Goal: Task Accomplishment & Management: Manage account settings

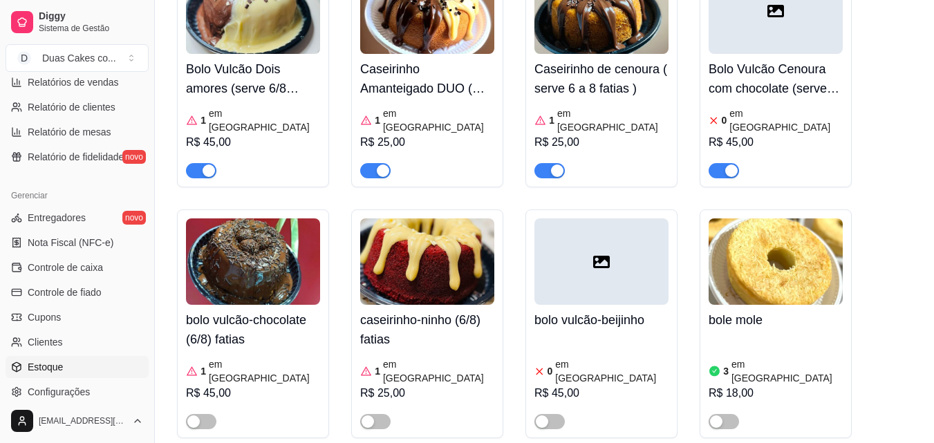
scroll to position [413, 0]
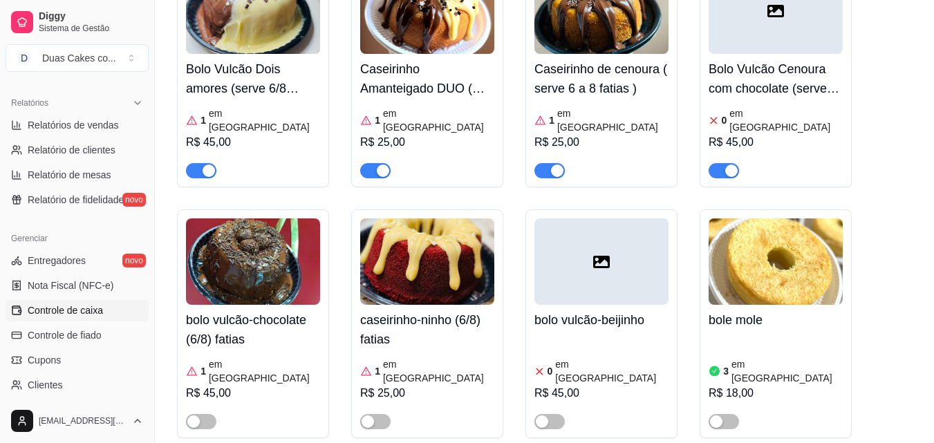
click at [74, 308] on span "Controle de caixa" at bounding box center [65, 311] width 75 height 14
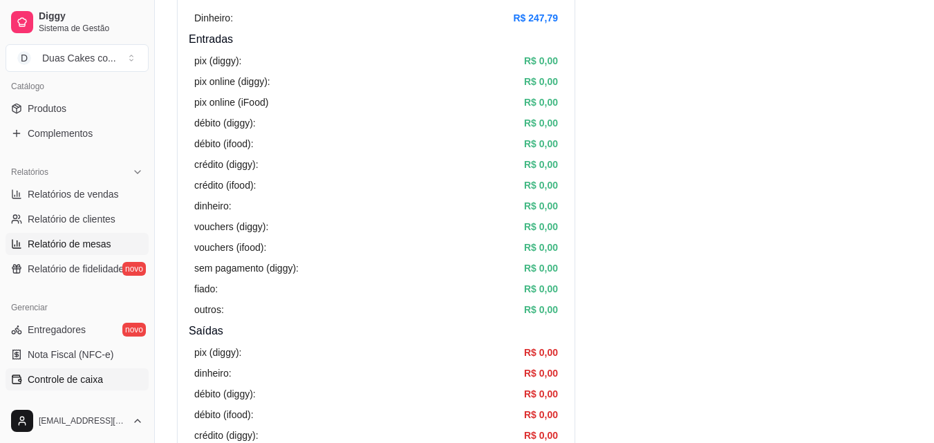
scroll to position [275, 0]
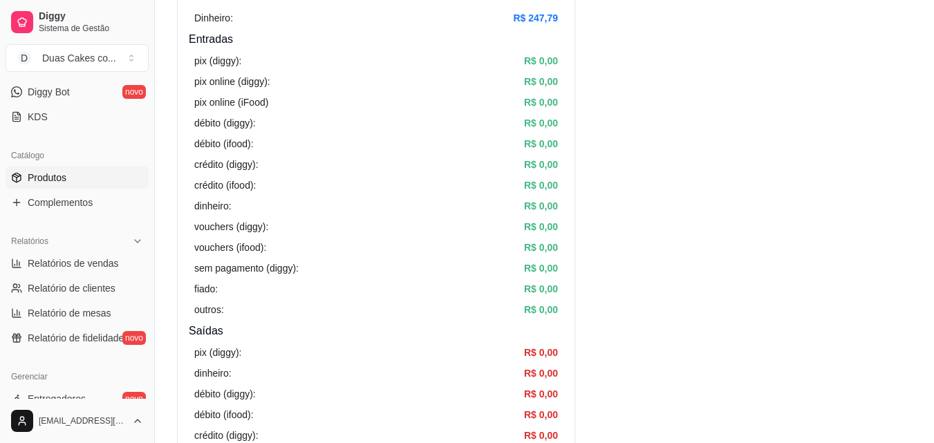
click at [42, 178] on span "Produtos" at bounding box center [47, 178] width 39 height 14
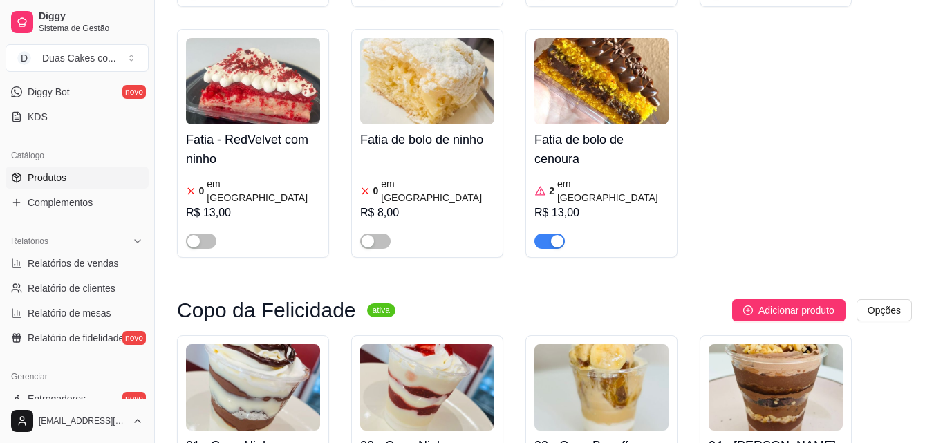
scroll to position [2766, 0]
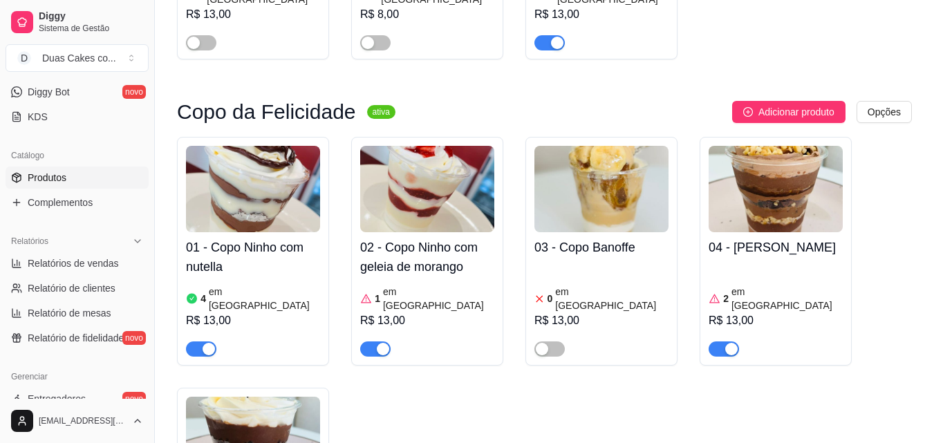
click at [718, 292] on icon at bounding box center [715, 298] width 12 height 12
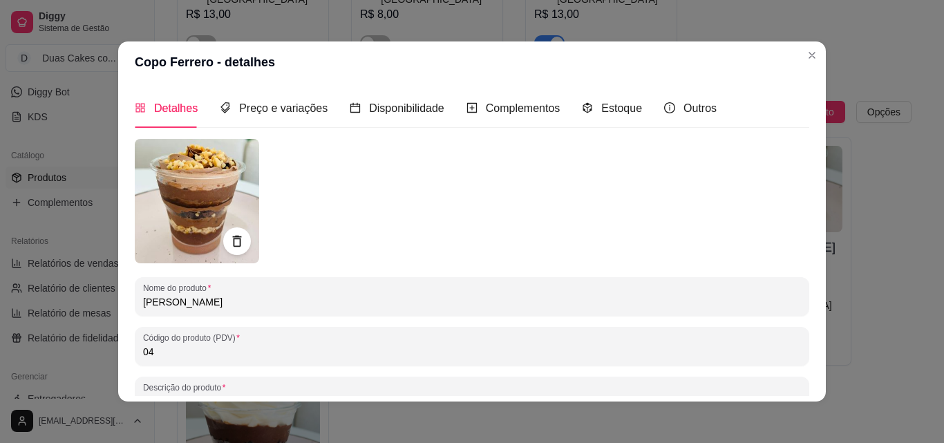
drag, startPoint x: 588, startPoint y: 98, endPoint x: 606, endPoint y: 102, distance: 19.1
click at [589, 98] on div "Estoque" at bounding box center [612, 108] width 60 height 39
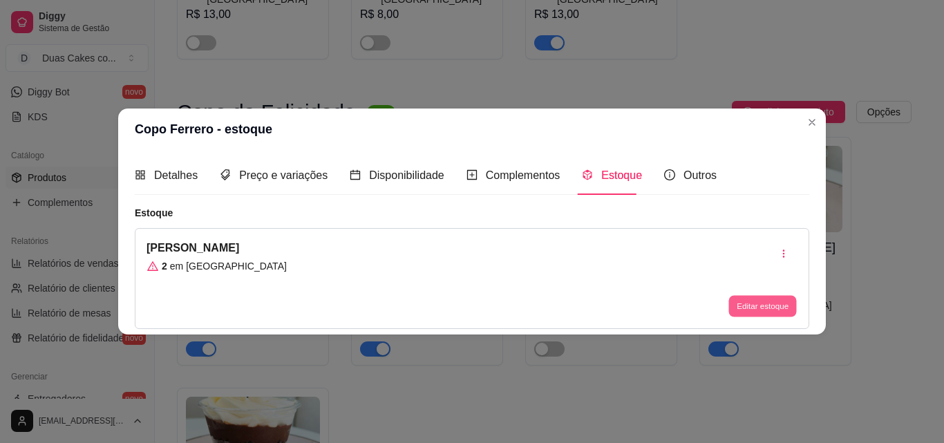
click at [779, 299] on button "Editar estoque" at bounding box center [763, 306] width 68 height 21
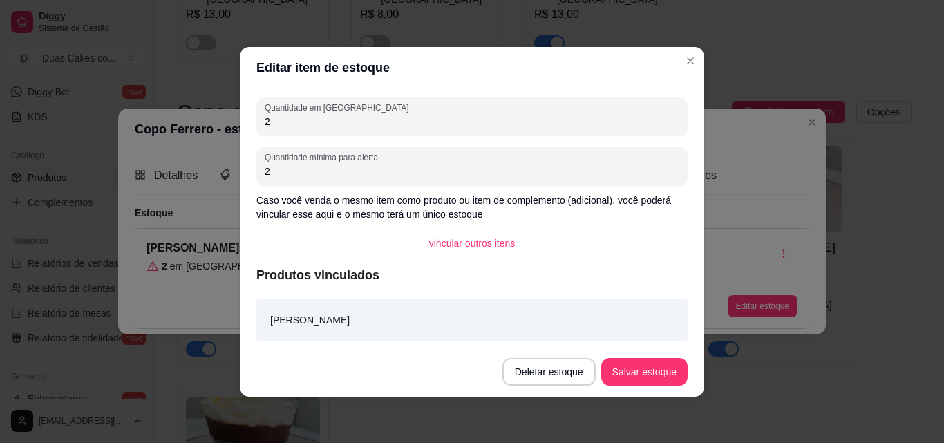
click at [270, 118] on input "2" at bounding box center [472, 122] width 415 height 14
type input "1"
click at [671, 375] on button "Salvar estoque" at bounding box center [644, 371] width 84 height 27
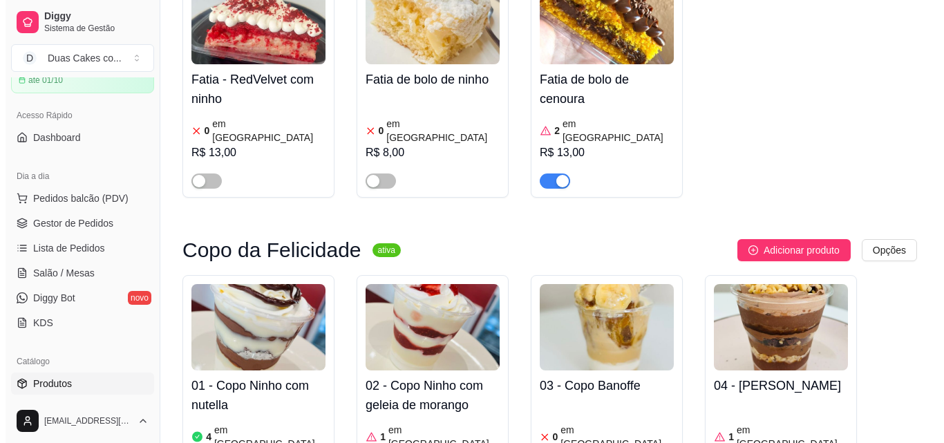
scroll to position [0, 0]
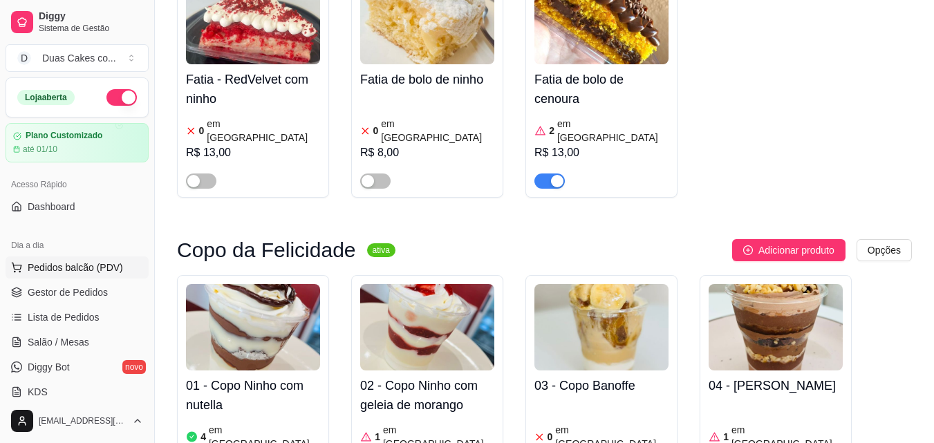
click at [68, 263] on span "Pedidos balcão (PDV)" at bounding box center [75, 268] width 95 height 14
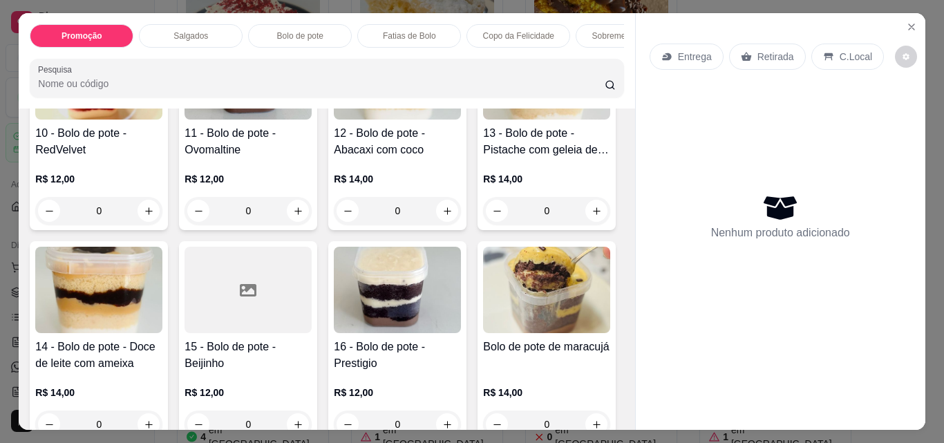
scroll to position [1106, 0]
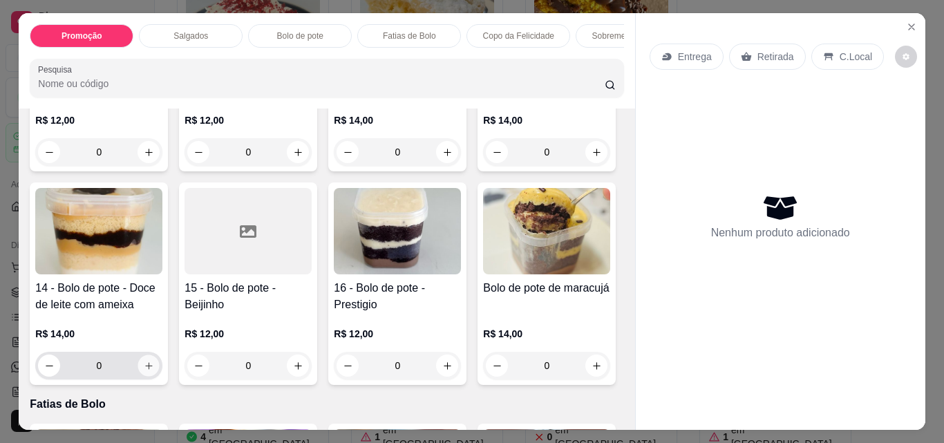
click at [160, 370] on button "increase-product-quantity" at bounding box center [148, 365] width 21 height 21
type input "1"
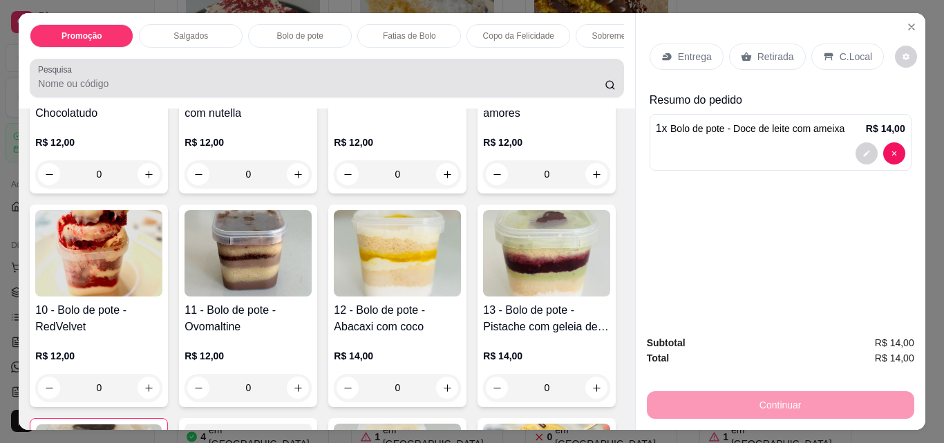
scroll to position [830, 0]
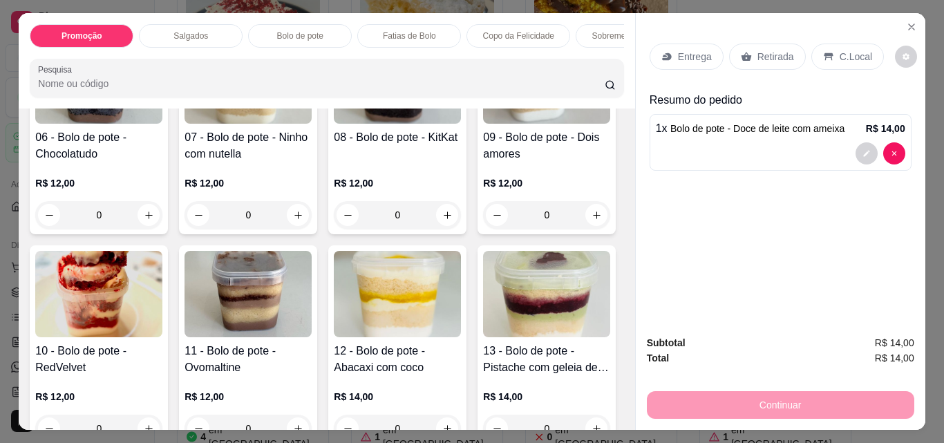
click at [608, 32] on p "Sobremesa Gelada" at bounding box center [628, 35] width 71 height 11
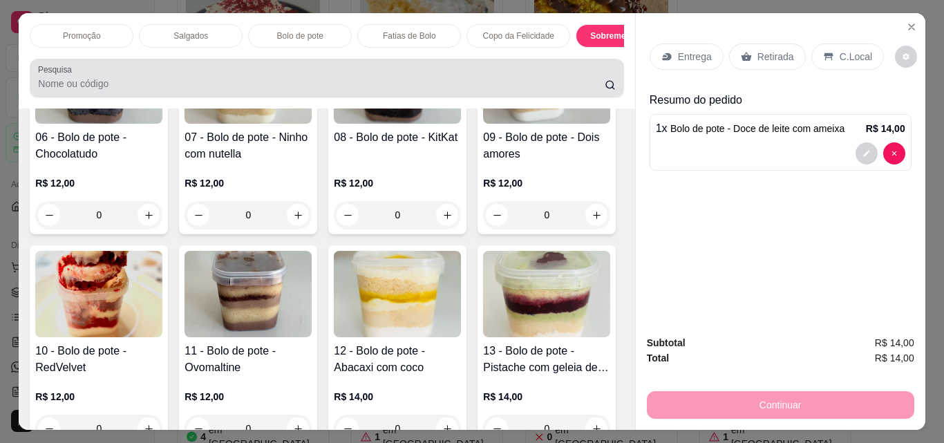
scroll to position [36, 0]
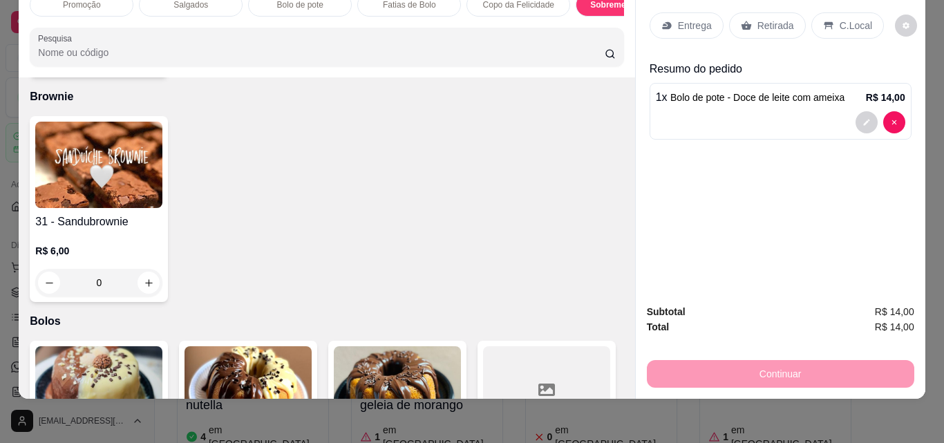
type input "1"
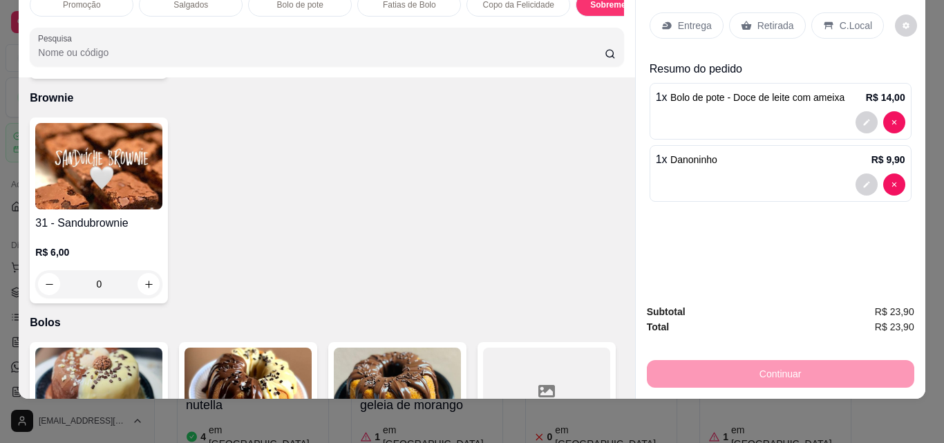
click at [777, 19] on p "Retirada" at bounding box center [776, 26] width 37 height 14
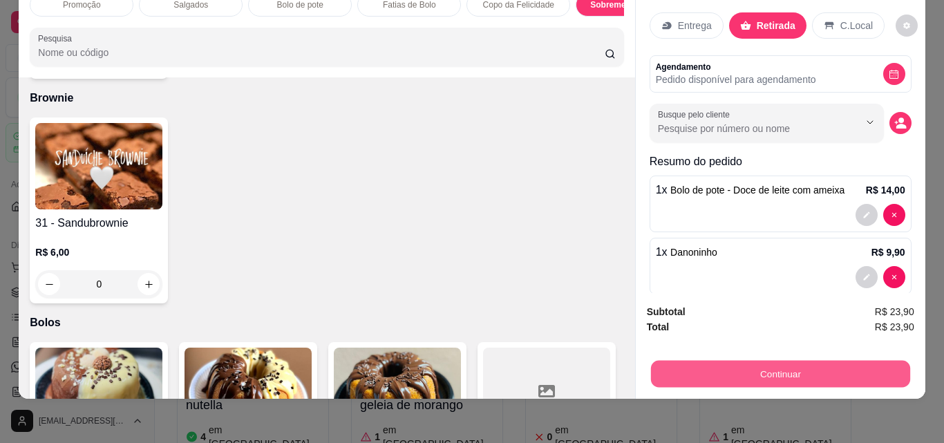
click at [780, 360] on button "Continuar" at bounding box center [780, 373] width 259 height 27
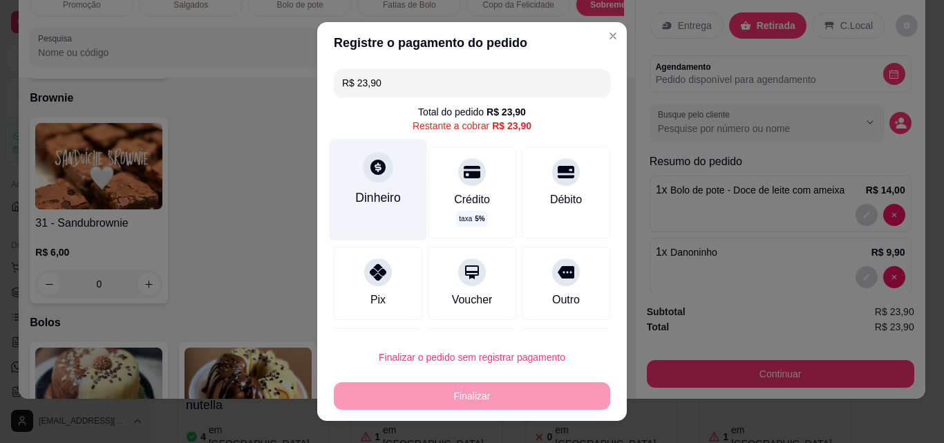
click at [364, 195] on div "Dinheiro" at bounding box center [378, 198] width 46 height 18
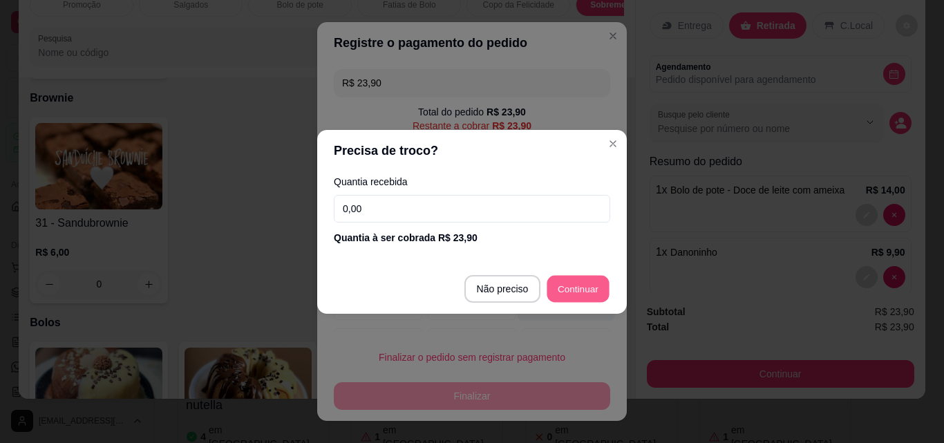
type input "R$ 0,00"
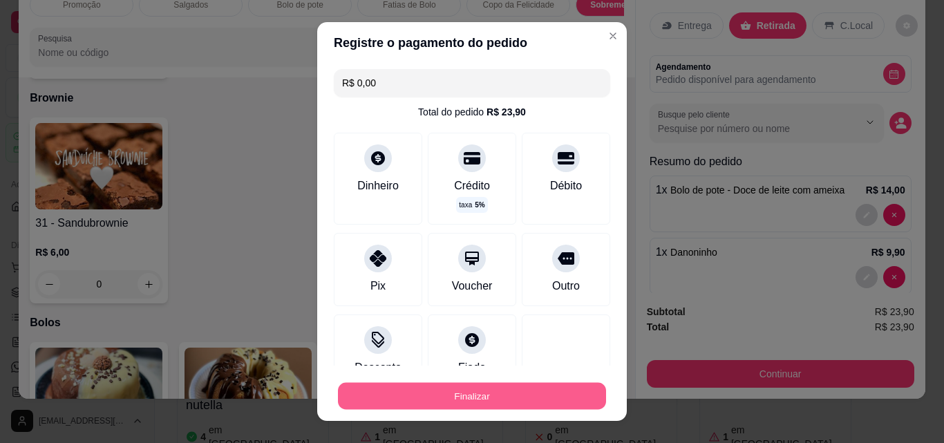
click at [490, 384] on button "Finalizar" at bounding box center [472, 396] width 268 height 27
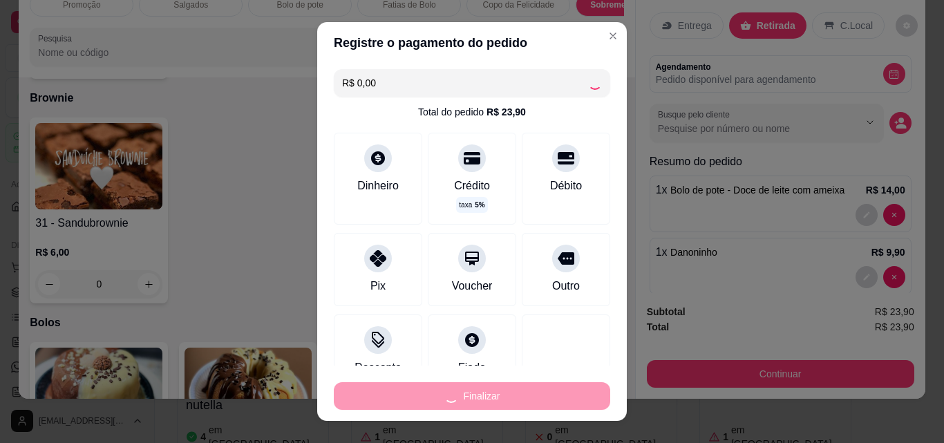
type input "0"
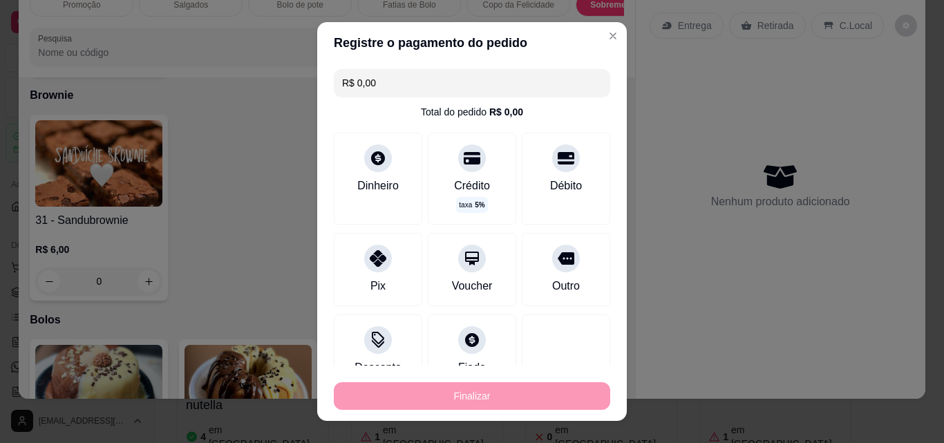
type input "-R$ 23,90"
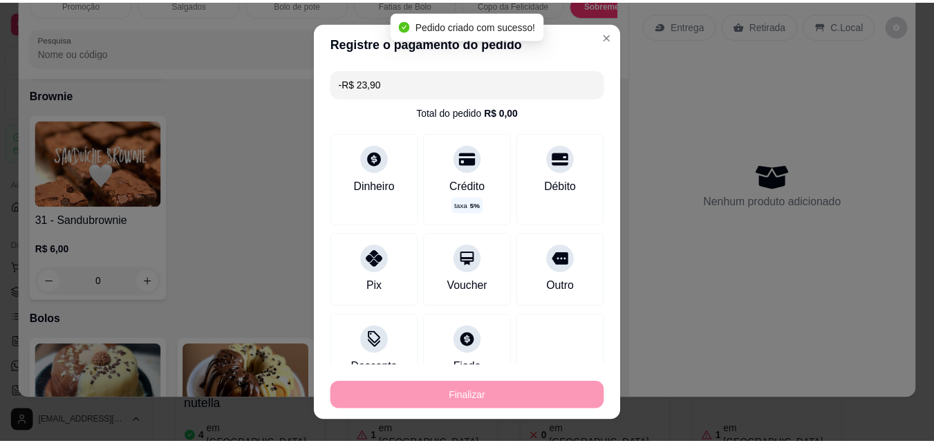
scroll to position [2484, 0]
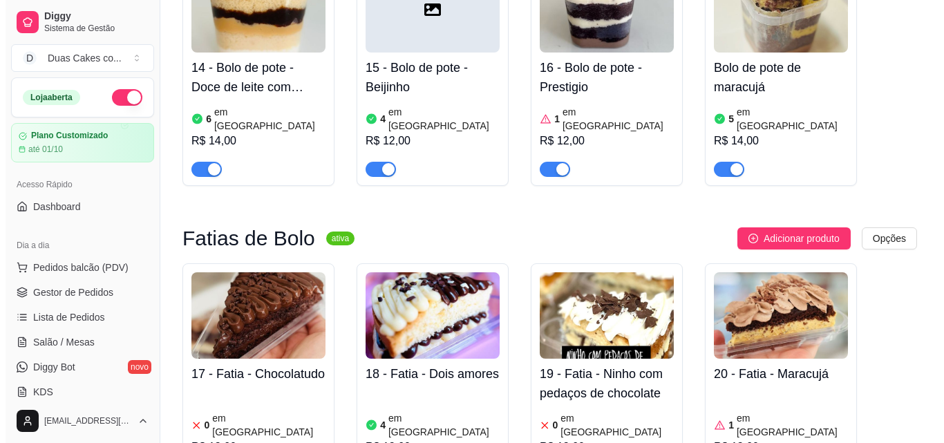
scroll to position [1798, 0]
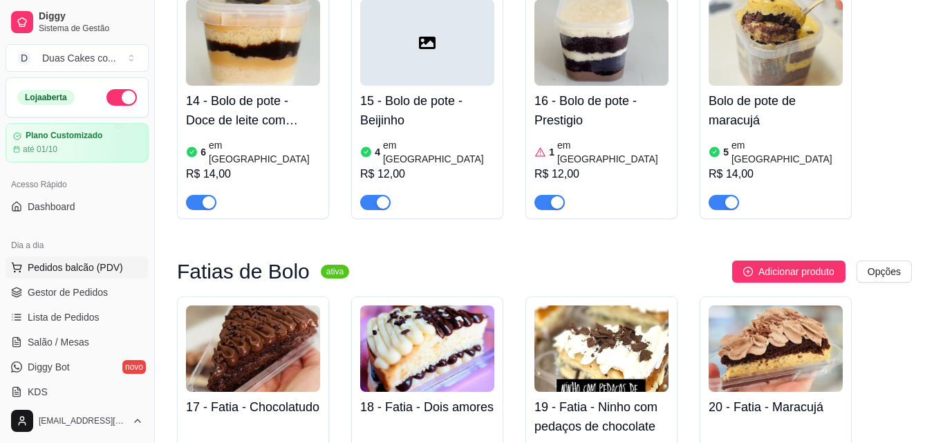
click at [57, 261] on span "Pedidos balcão (PDV)" at bounding box center [75, 268] width 95 height 14
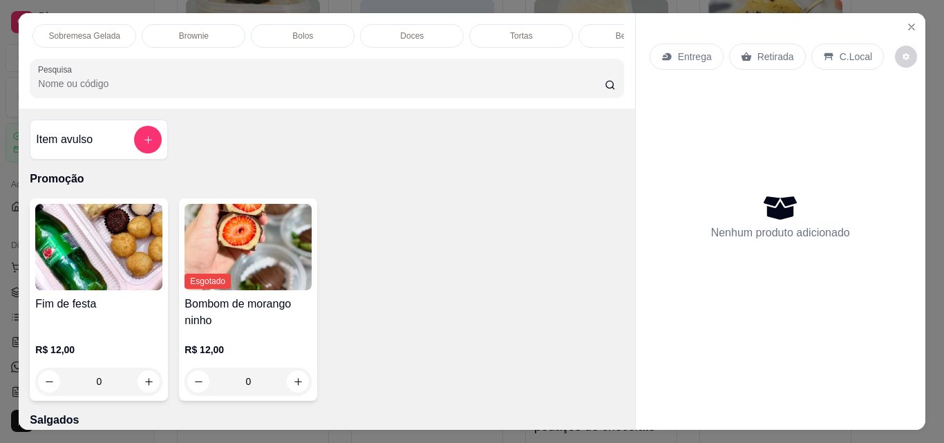
scroll to position [0, 602]
click at [81, 313] on h4 "Fim de festa" at bounding box center [98, 304] width 127 height 17
click at [345, 24] on div "Doces" at bounding box center [353, 36] width 104 height 24
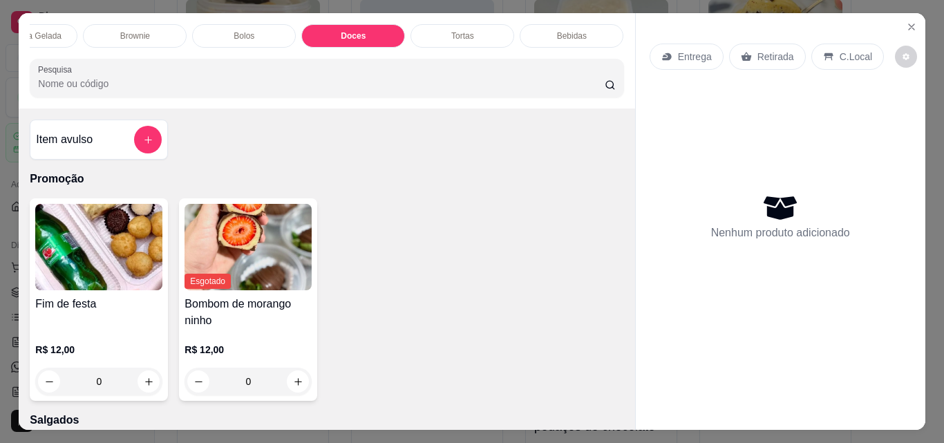
scroll to position [36, 0]
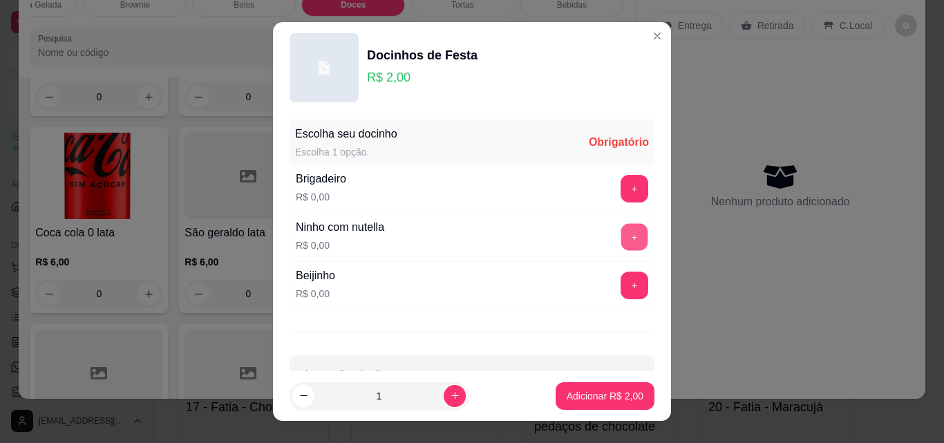
click at [622, 241] on button "+" at bounding box center [635, 237] width 27 height 27
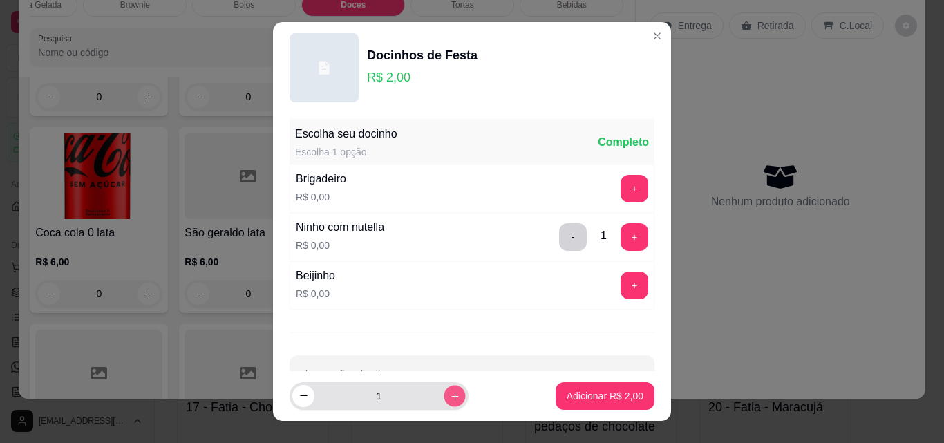
click at [450, 398] on icon "increase-product-quantity" at bounding box center [455, 396] width 10 height 10
type input "2"
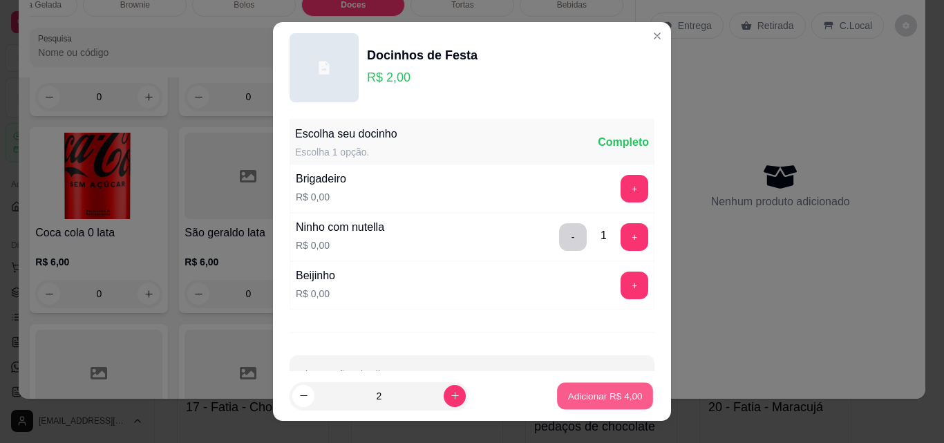
click at [610, 401] on p "Adicionar R$ 4,00" at bounding box center [605, 395] width 75 height 13
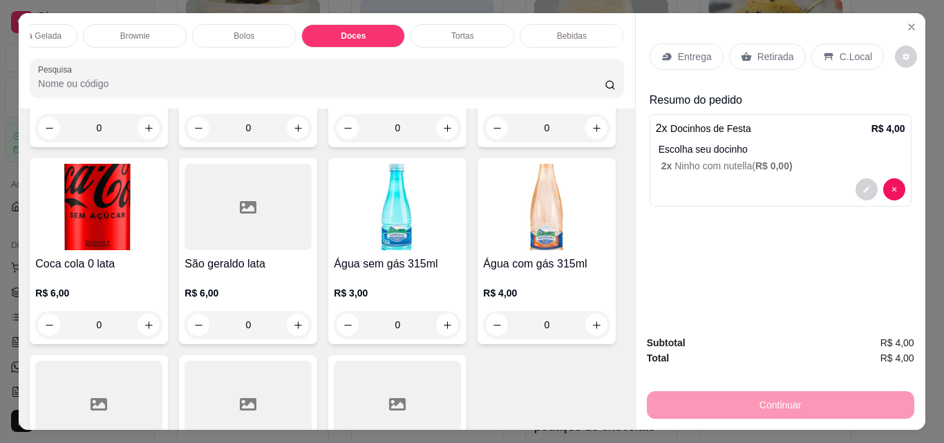
scroll to position [0, 575]
click at [57, 30] on p "Sobremesa Gelada" at bounding box center [53, 35] width 71 height 11
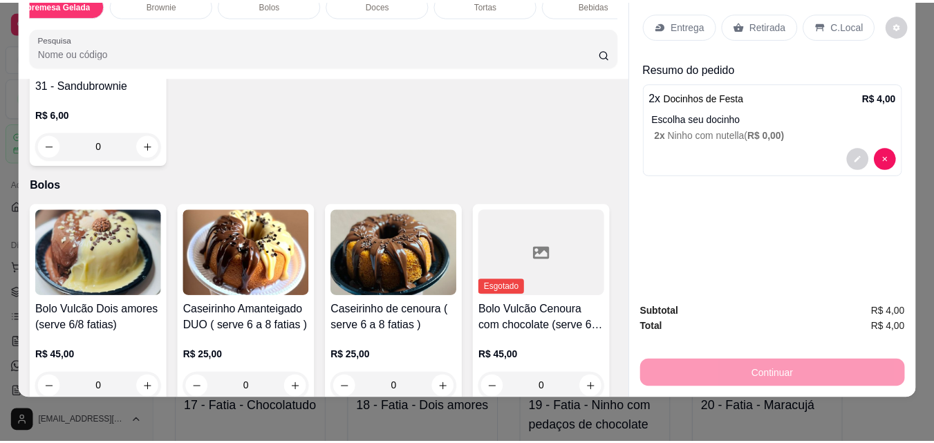
scroll to position [2623, 0]
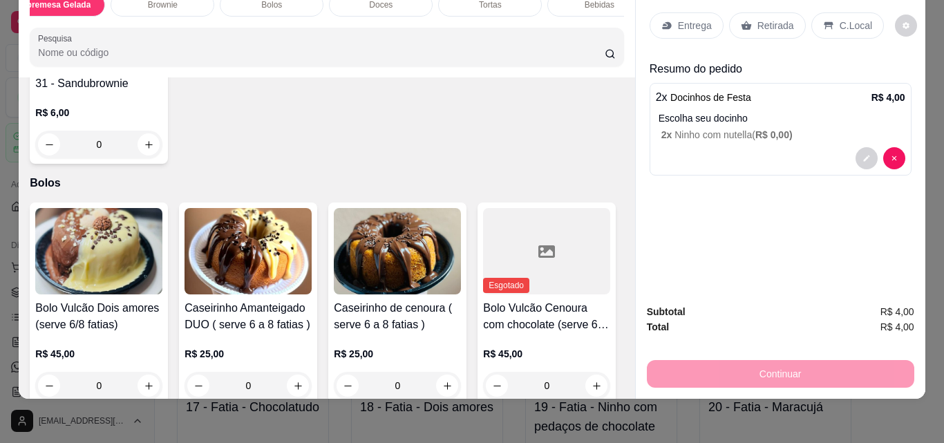
type input "1"
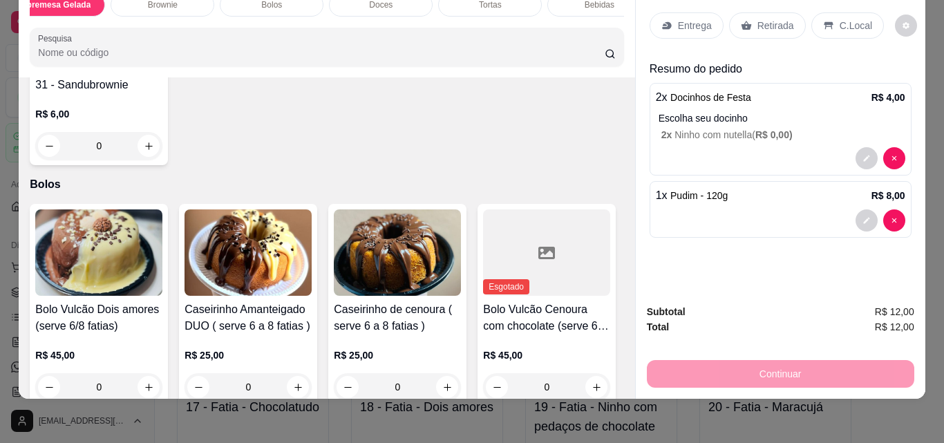
click at [769, 19] on p "Retirada" at bounding box center [776, 26] width 37 height 14
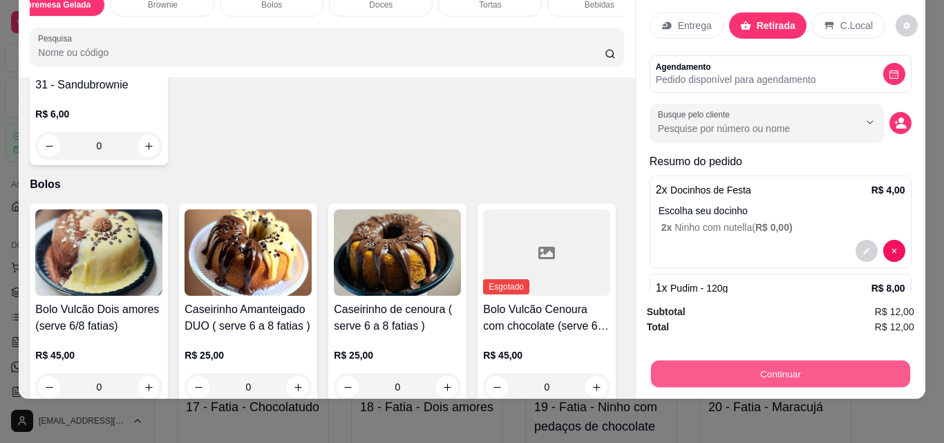
click at [793, 360] on button "Continuar" at bounding box center [780, 373] width 259 height 27
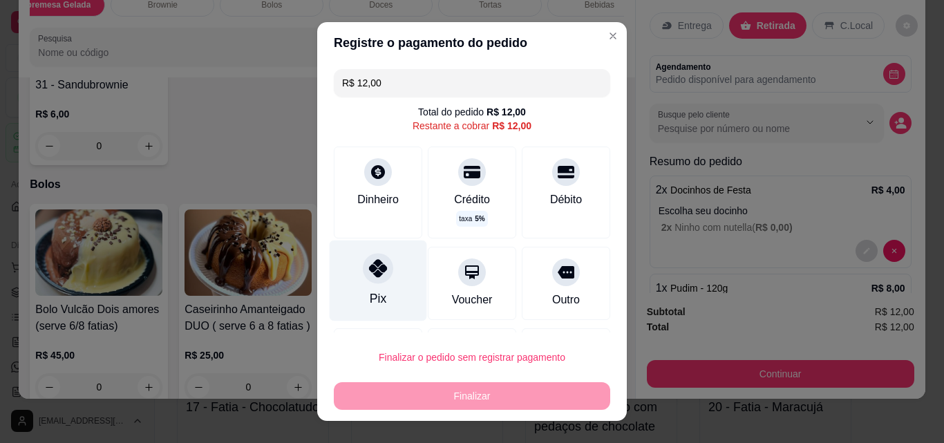
click at [375, 308] on div "Pix" at bounding box center [378, 299] width 17 height 18
type input "R$ 0,00"
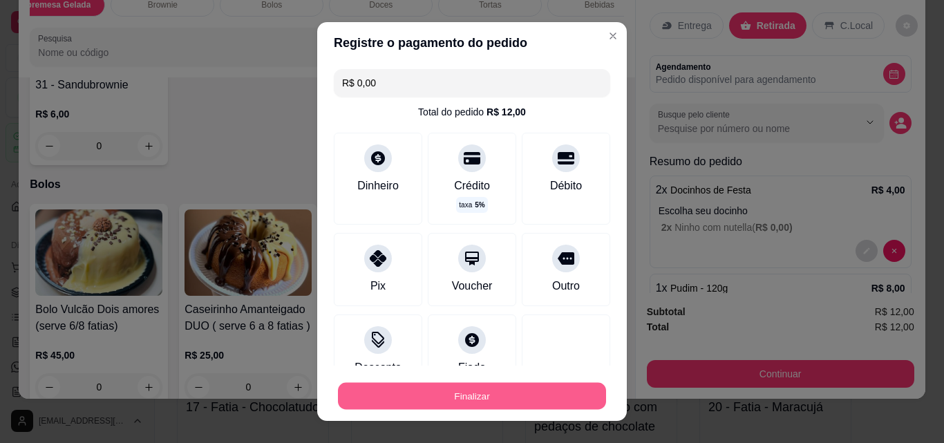
click at [494, 394] on button "Finalizar" at bounding box center [472, 396] width 268 height 27
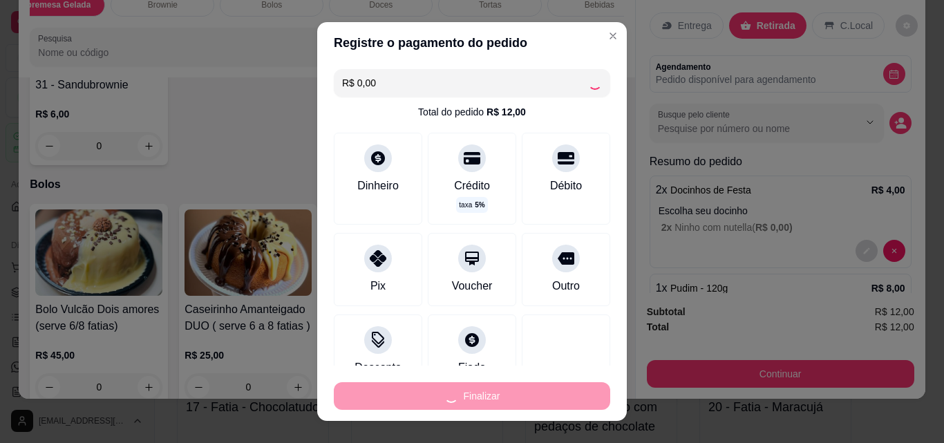
type input "0"
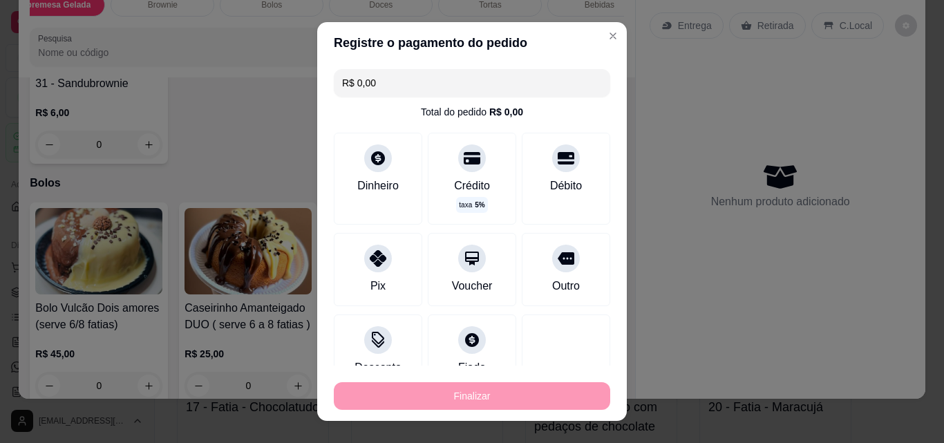
type input "-R$ 12,00"
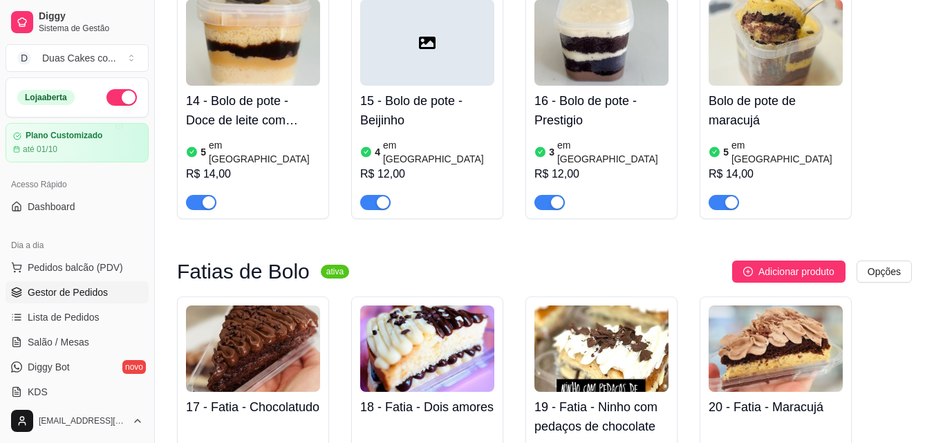
click at [84, 283] on link "Gestor de Pedidos" at bounding box center [77, 292] width 143 height 22
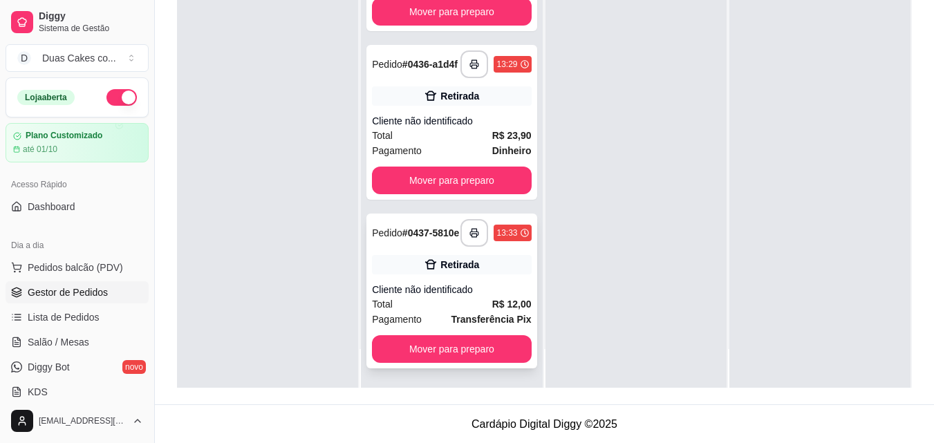
scroll to position [211, 0]
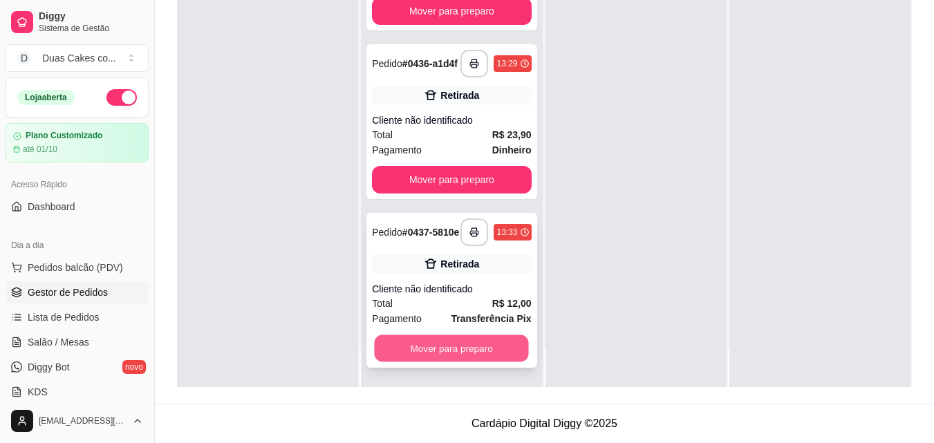
click at [461, 350] on button "Mover para preparo" at bounding box center [452, 348] width 154 height 27
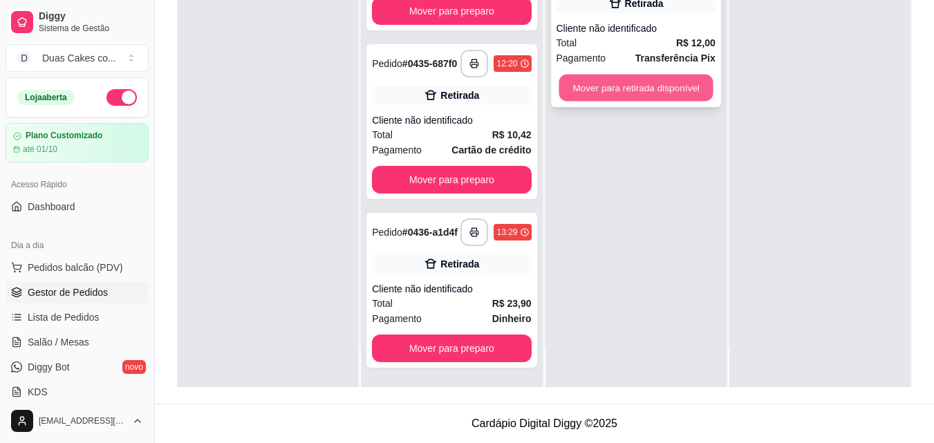
click at [662, 89] on button "Mover para retirada disponível" at bounding box center [636, 88] width 154 height 27
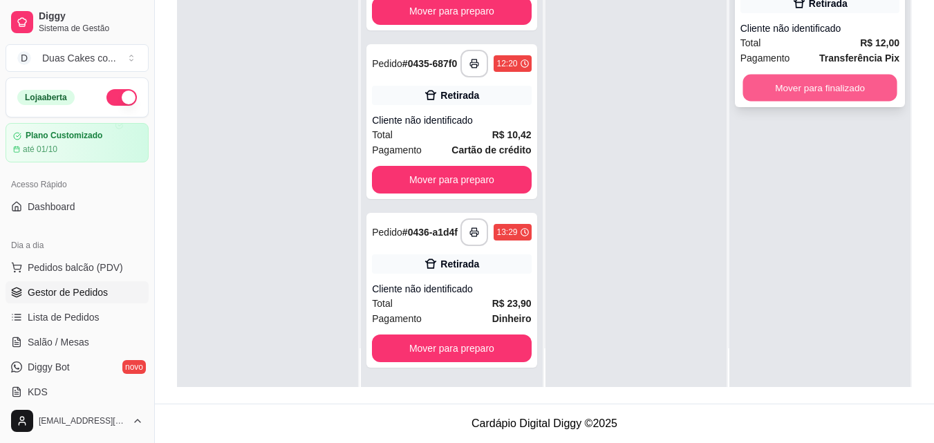
click at [809, 91] on button "Mover para finalizado" at bounding box center [820, 88] width 154 height 27
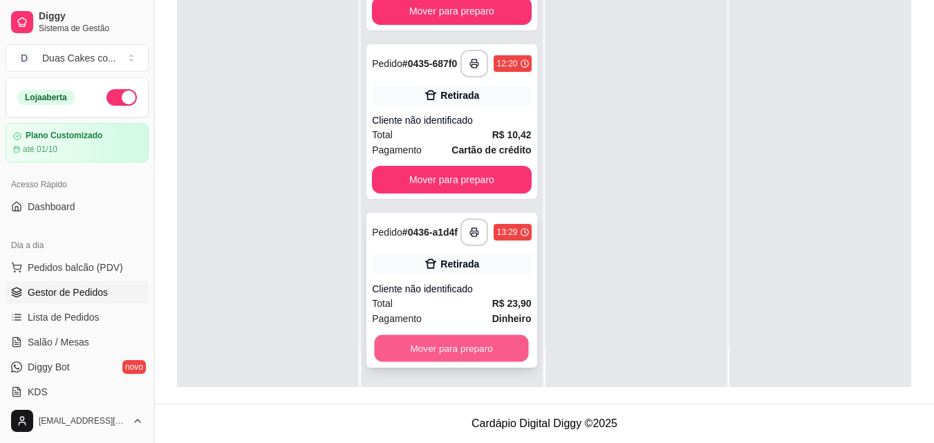
click at [469, 348] on button "Mover para preparo" at bounding box center [452, 348] width 154 height 27
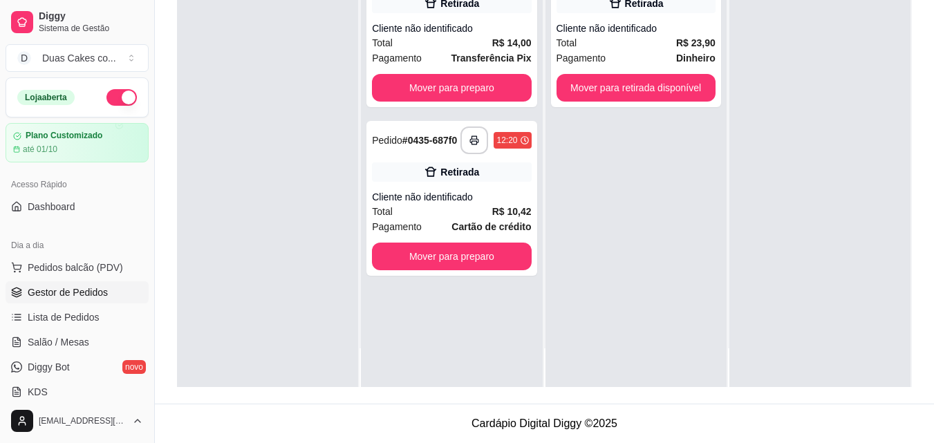
scroll to position [0, 0]
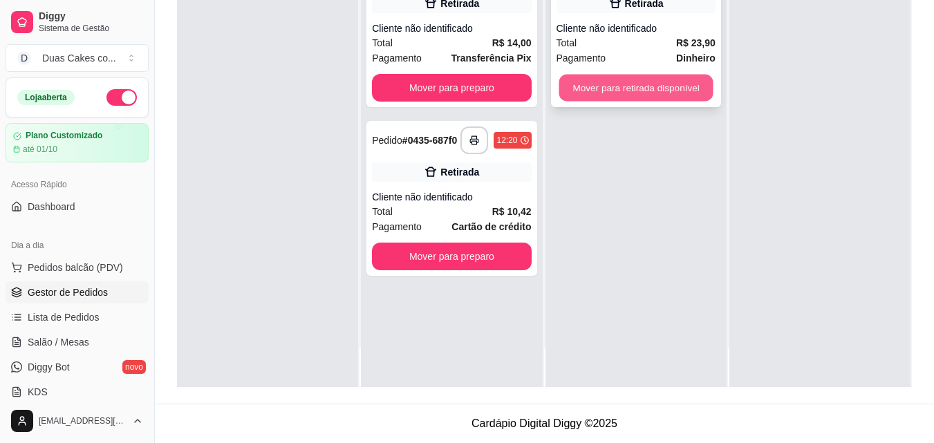
click at [650, 89] on button "Mover para retirada disponível" at bounding box center [636, 88] width 154 height 27
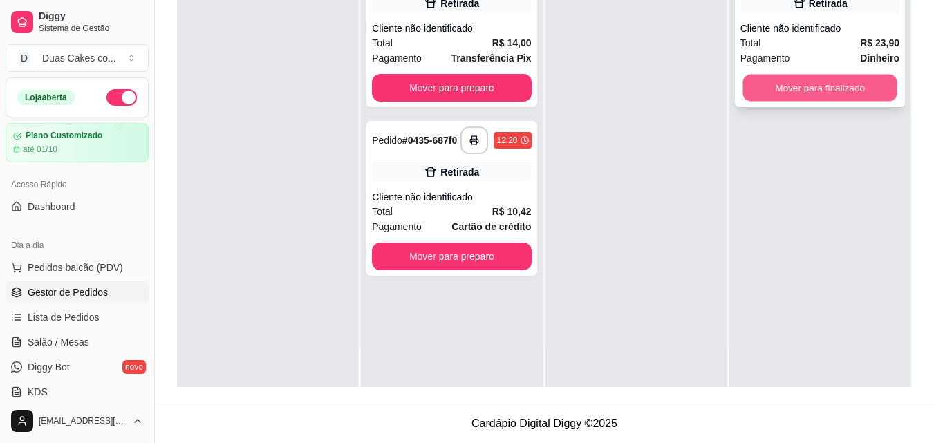
click at [813, 88] on button "Mover para finalizado" at bounding box center [820, 88] width 154 height 27
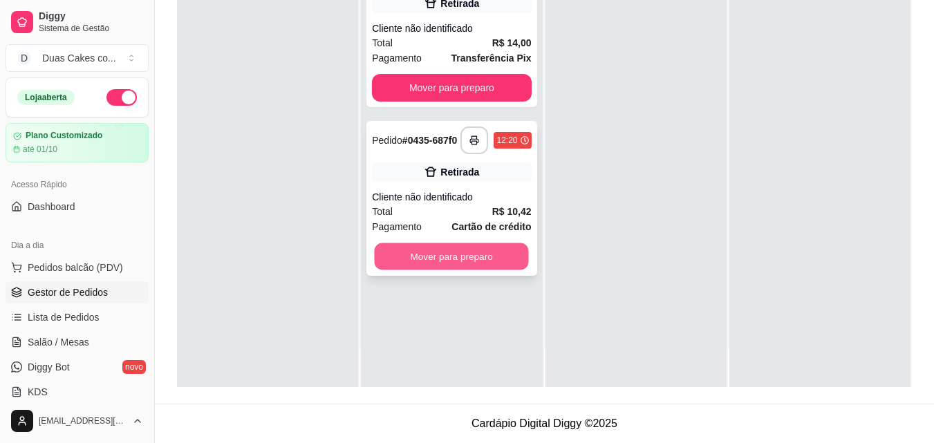
click at [459, 270] on button "Mover para preparo" at bounding box center [452, 256] width 154 height 27
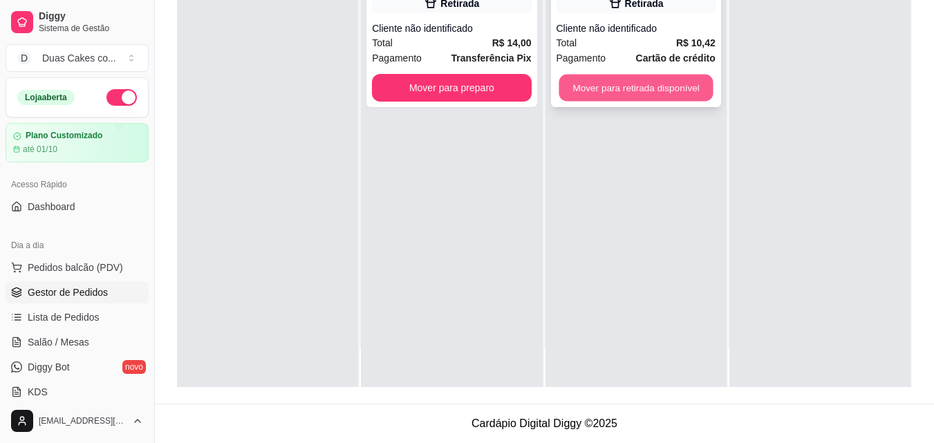
click at [653, 100] on button "Mover para retirada disponível" at bounding box center [636, 88] width 154 height 27
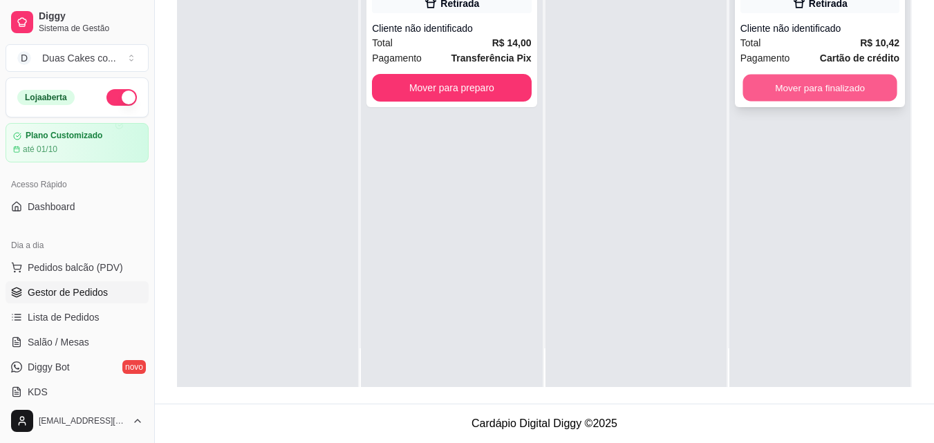
click at [817, 97] on button "Mover para finalizado" at bounding box center [820, 88] width 154 height 27
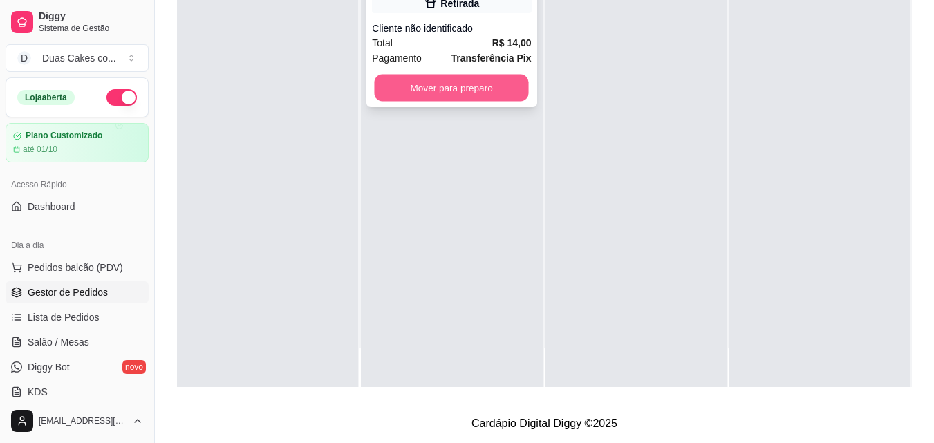
click at [478, 100] on button "Mover para preparo" at bounding box center [452, 88] width 154 height 27
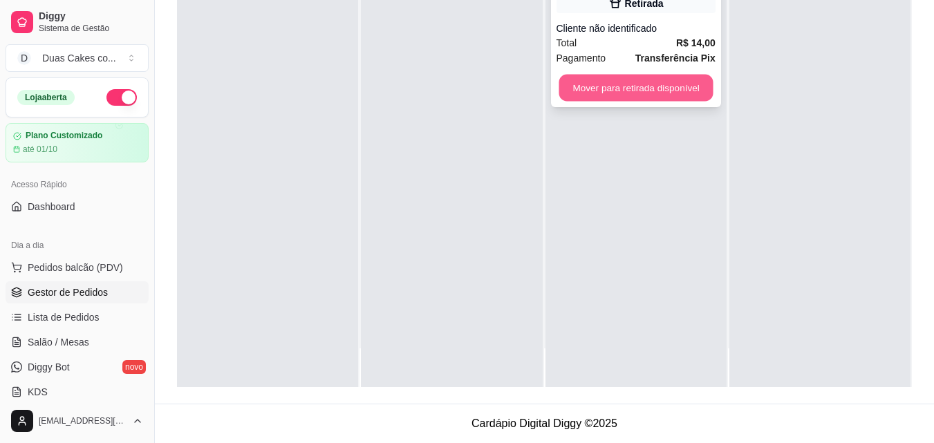
click at [671, 89] on button "Mover para retirada disponível" at bounding box center [636, 88] width 154 height 27
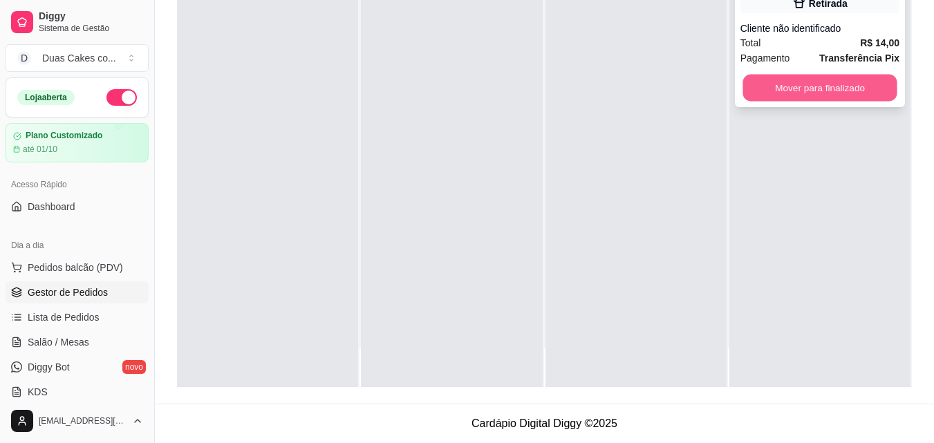
click at [801, 92] on button "Mover para finalizado" at bounding box center [820, 88] width 154 height 27
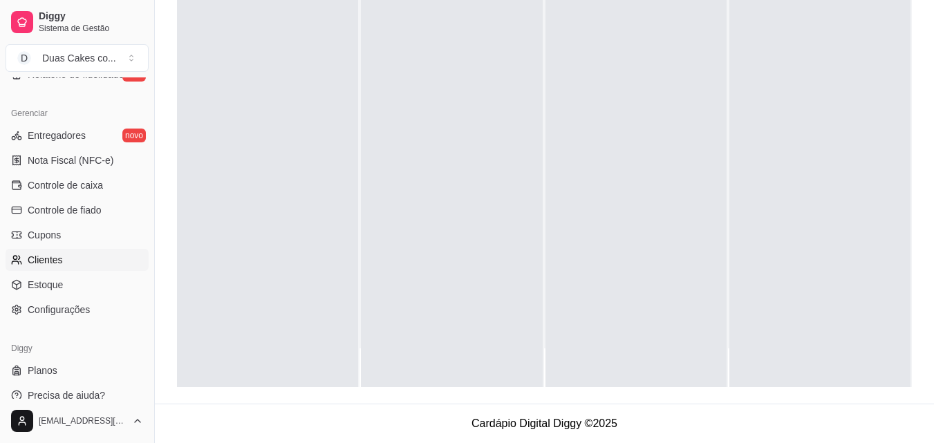
scroll to position [552, 0]
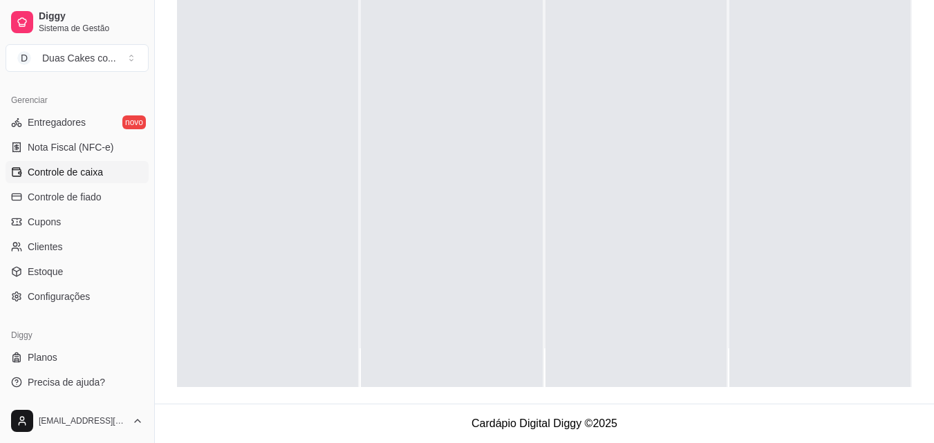
click at [55, 176] on span "Controle de caixa" at bounding box center [65, 172] width 75 height 14
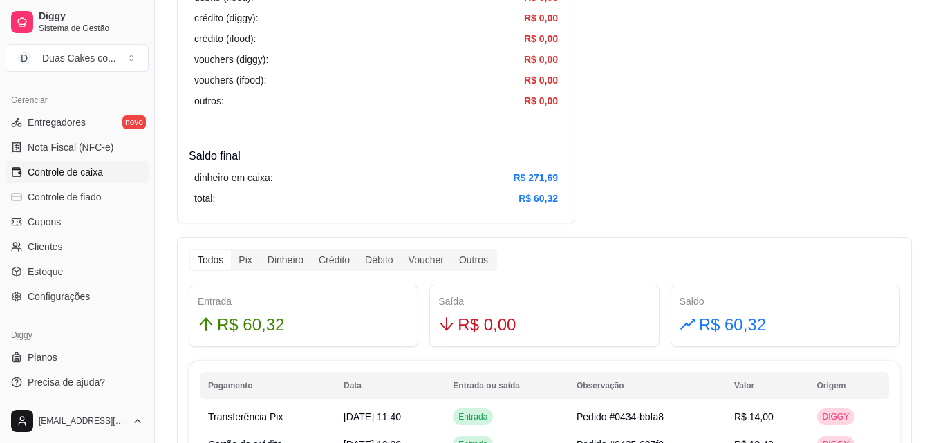
scroll to position [622, 0]
